Goal: Communication & Community: Connect with others

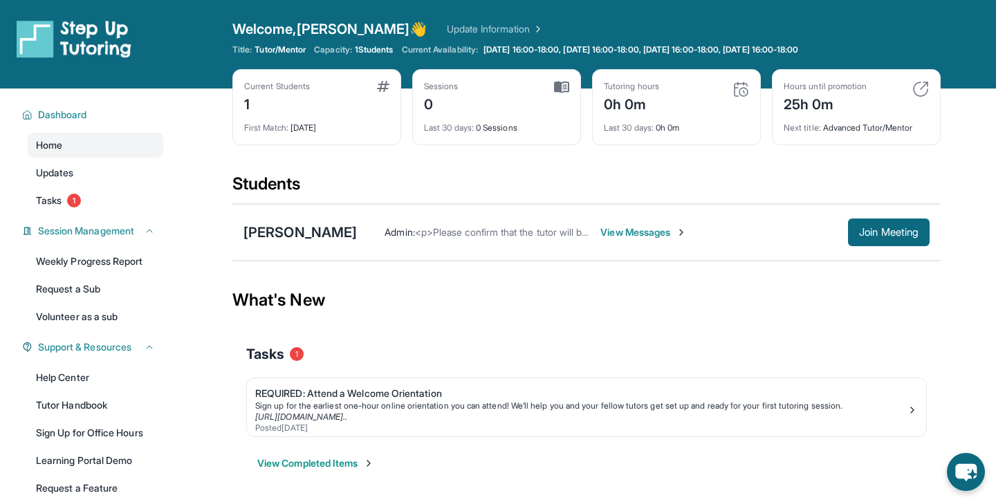
click at [605, 238] on span "View Messages" at bounding box center [643, 232] width 86 height 14
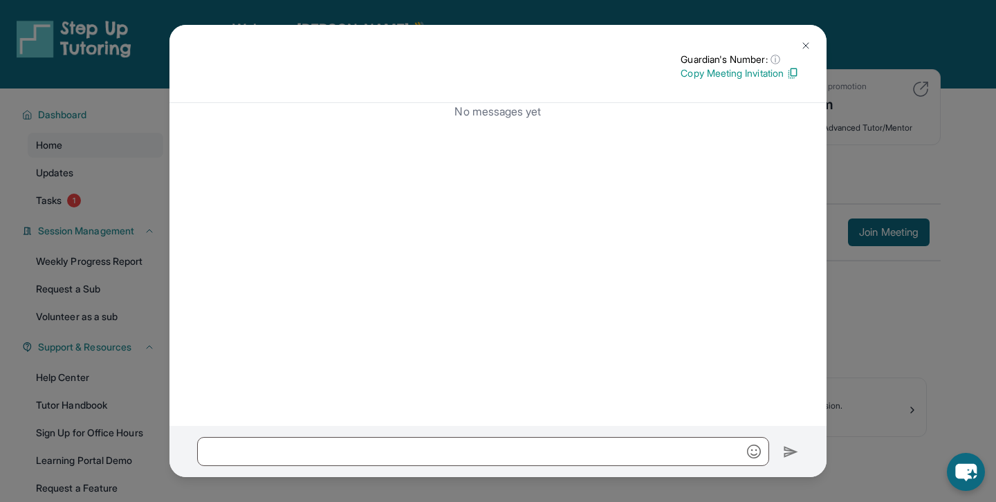
click at [710, 77] on p "Copy Meeting Invitation" at bounding box center [740, 73] width 118 height 14
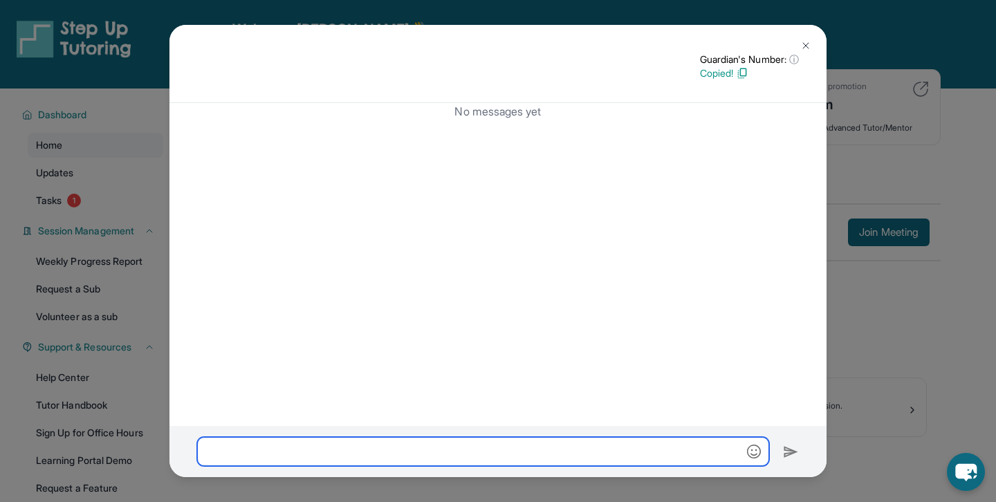
click at [403, 447] on input "text" at bounding box center [483, 451] width 572 height 29
paste input "**********"
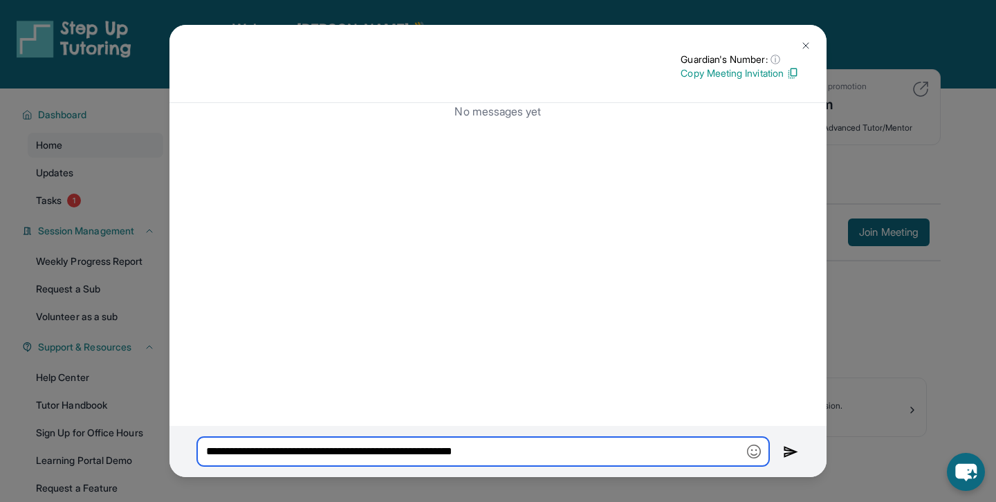
type input "**********"
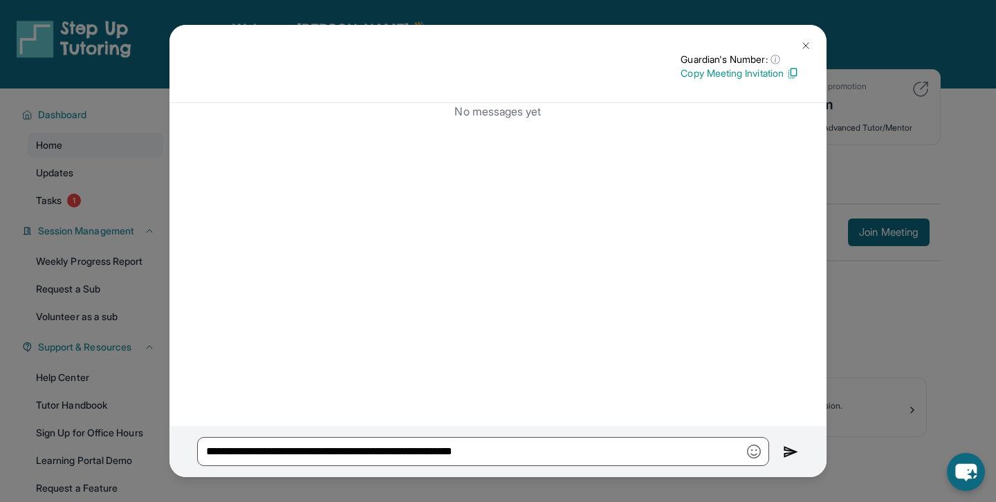
click at [806, 47] on img at bounding box center [805, 45] width 11 height 11
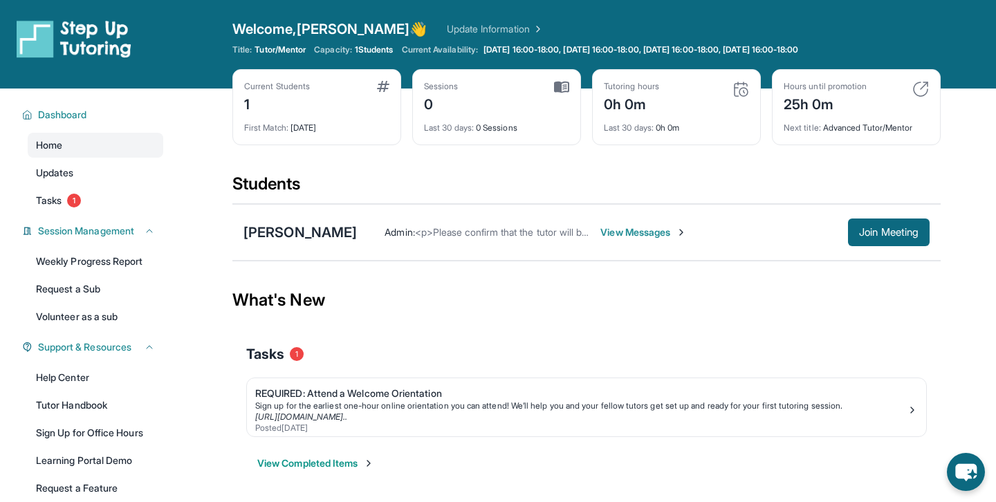
click at [512, 228] on span "<p>Please confirm that the tutor will be able to attend your first assigned mee…" at bounding box center [664, 232] width 499 height 12
click at [512, 230] on span "<p>Please confirm that the tutor will be able to attend your first assigned mee…" at bounding box center [664, 232] width 499 height 12
click at [522, 232] on span "<p>Please confirm that the tutor will be able to attend your first assigned mee…" at bounding box center [664, 232] width 499 height 12
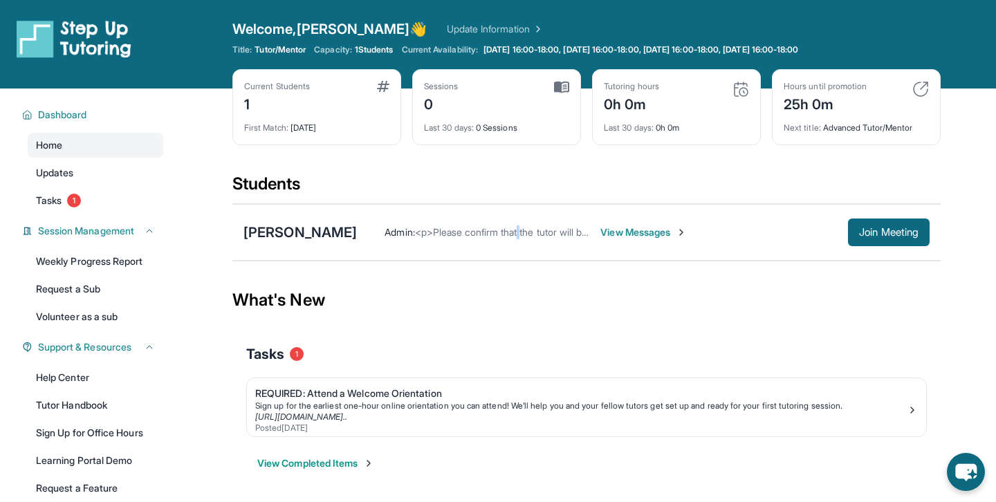
click at [522, 232] on span "<p>Please confirm that the tutor will be able to attend your first assigned mee…" at bounding box center [664, 232] width 499 height 12
copy div "Admin : <p>Please confirm that the tutor will be able to attend your first assi…"
click at [468, 175] on div "Students" at bounding box center [586, 188] width 708 height 30
click at [369, 118] on div "First Match : 1 day ago" at bounding box center [316, 123] width 145 height 19
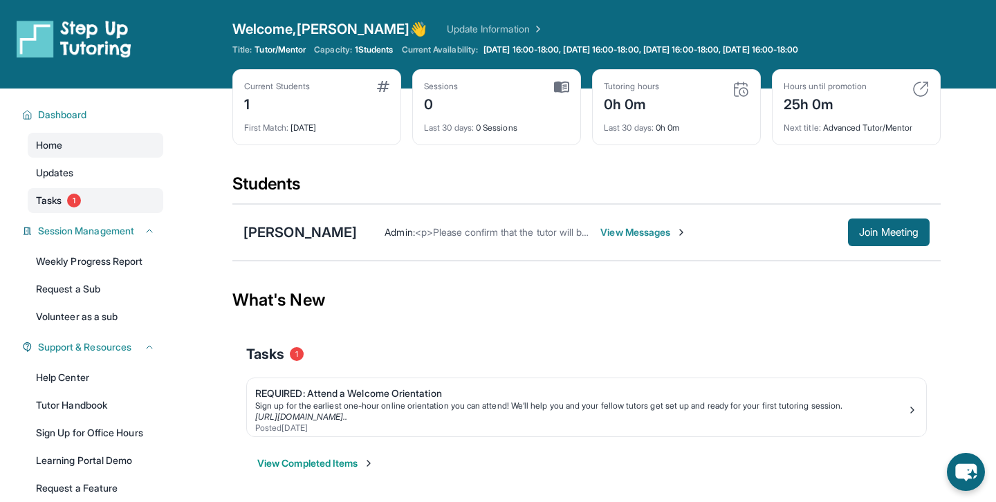
click at [71, 201] on span "1" at bounding box center [74, 201] width 14 height 14
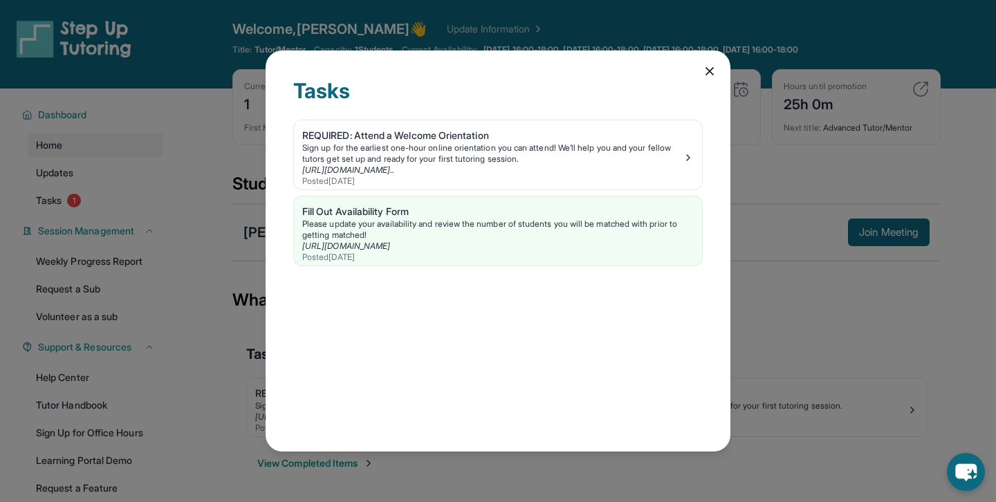
click at [233, 286] on div "Tasks REQUIRED: Attend a Welcome Orientation Sign up for the earliest one-hour …" at bounding box center [498, 251] width 996 height 502
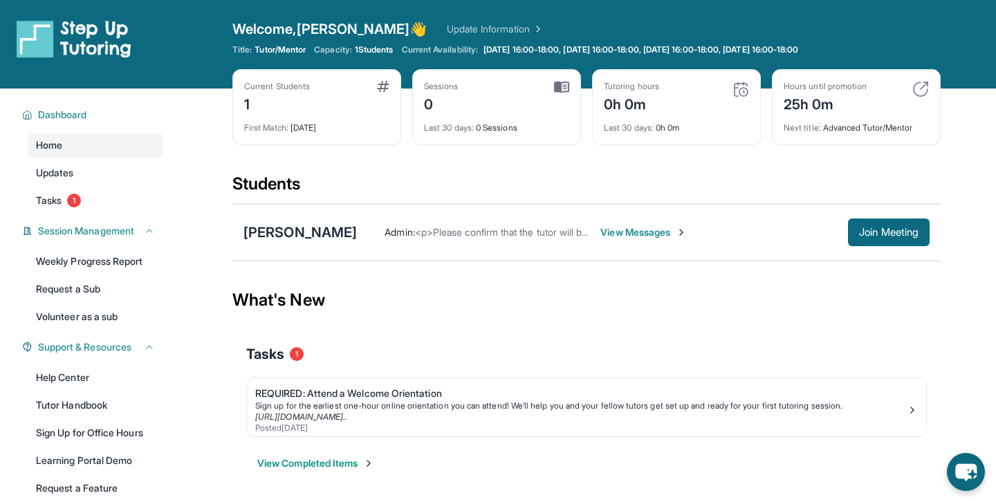
click at [376, 51] on span "1 Students" at bounding box center [374, 49] width 39 height 11
click at [880, 128] on div "Next title : Advanced Tutor/Mentor" at bounding box center [856, 123] width 145 height 19
click at [920, 91] on img at bounding box center [920, 89] width 17 height 17
click at [911, 237] on span "Join Meeting" at bounding box center [888, 232] width 59 height 8
click at [871, 230] on span "Join Meeting" at bounding box center [888, 232] width 59 height 8
